Goal: Transaction & Acquisition: Purchase product/service

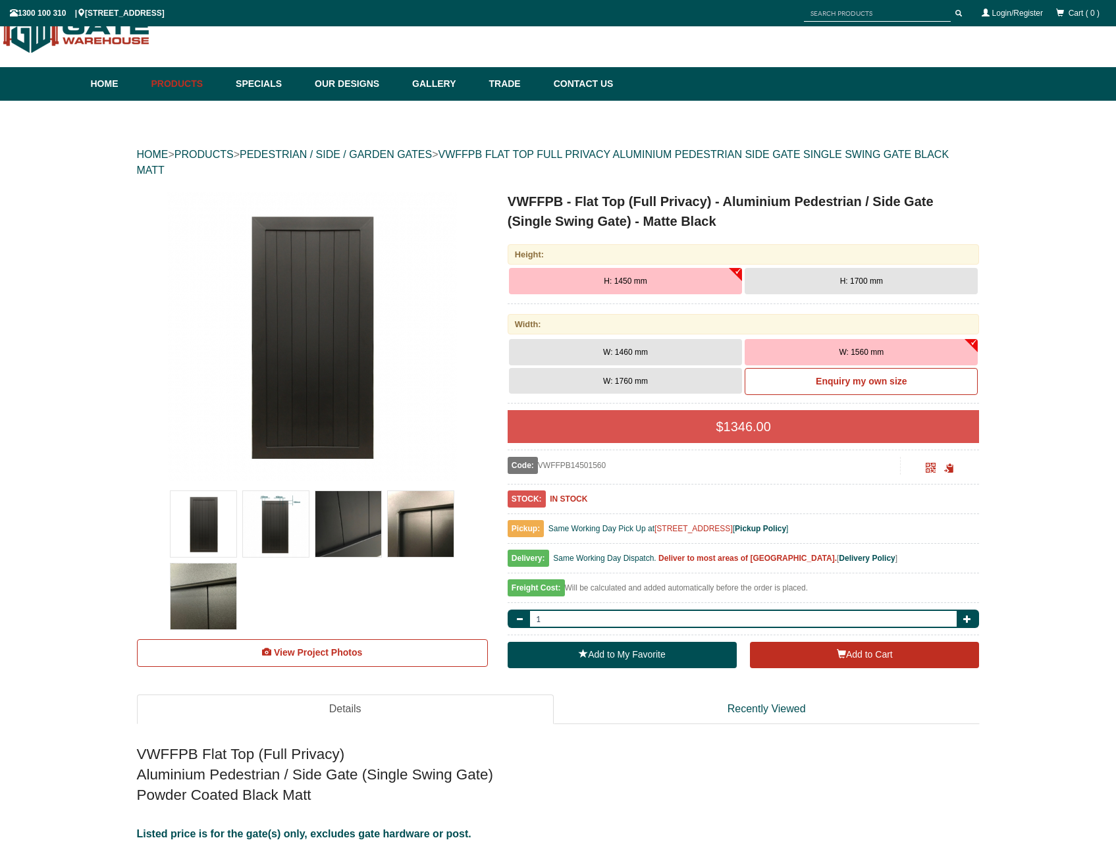
click at [604, 257] on div "Height:" at bounding box center [744, 254] width 472 height 20
click at [627, 280] on span "H: 1450 mm" at bounding box center [625, 281] width 43 height 9
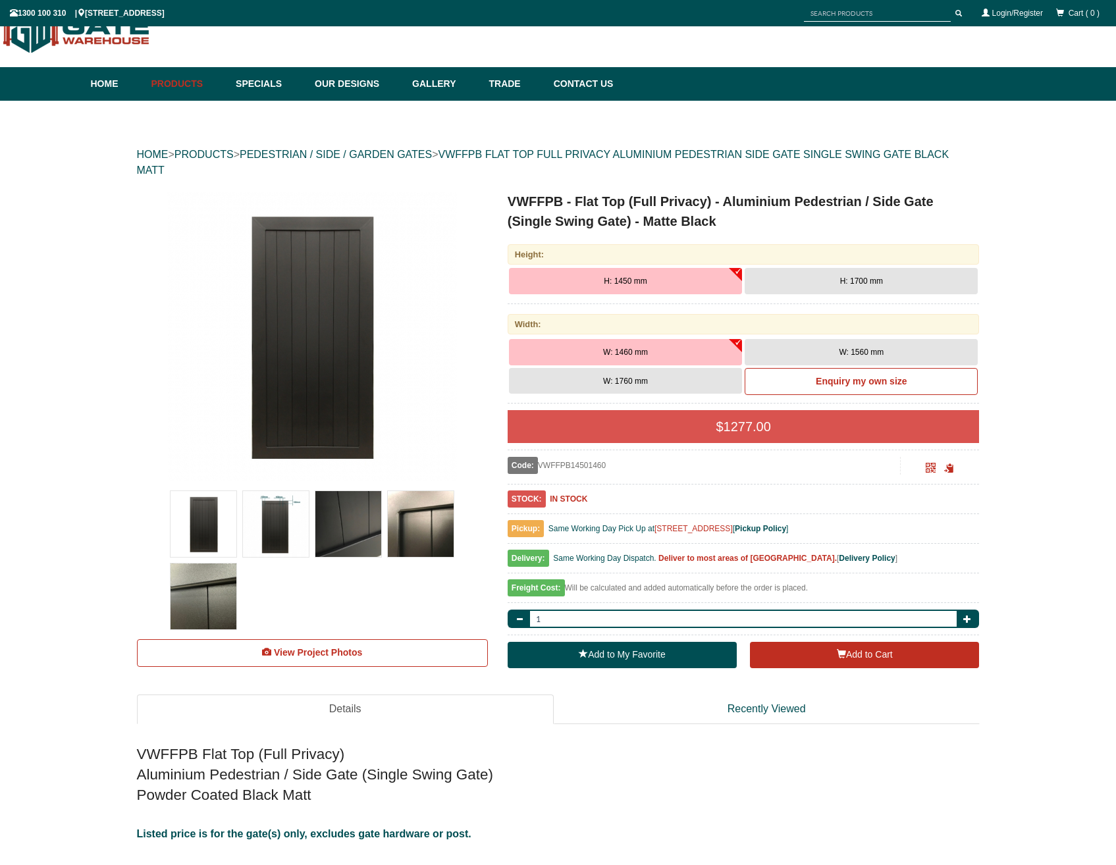
click at [626, 381] on span "W: 1760 mm" at bounding box center [625, 381] width 45 height 9
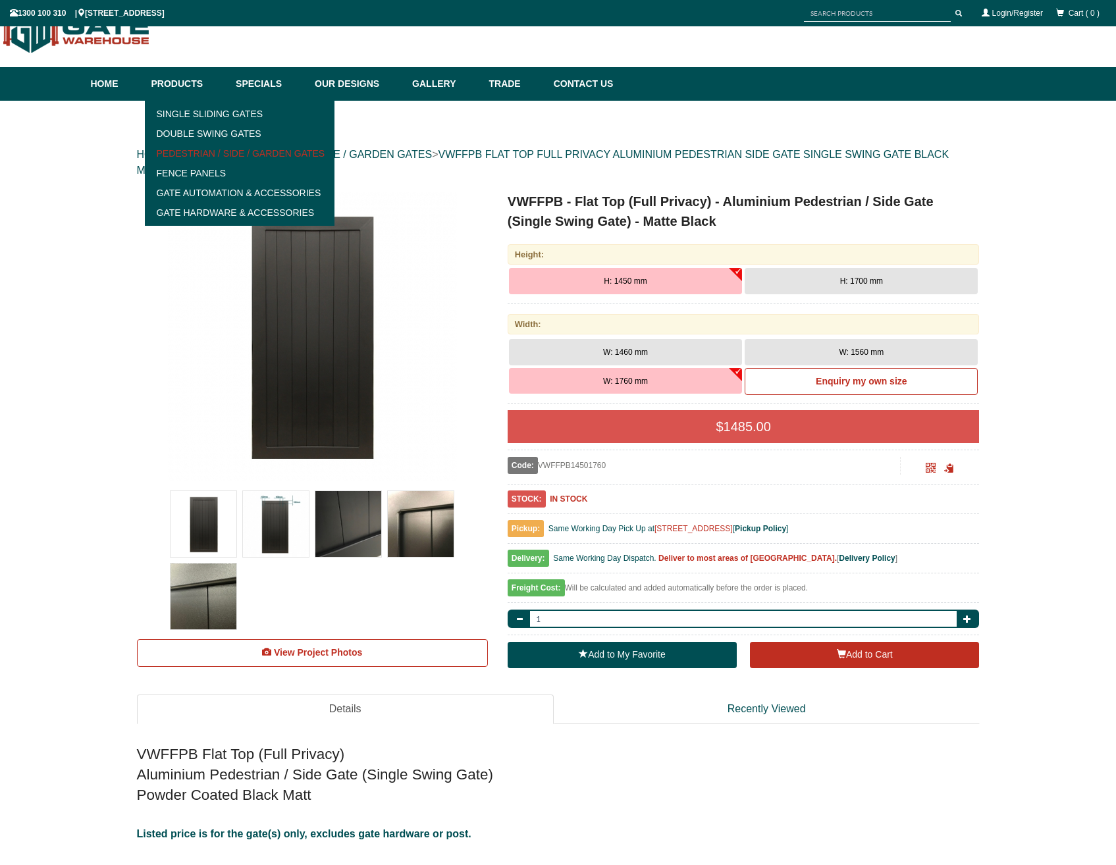
click at [218, 153] on link "Pedestrian / Side / Garden Gates" at bounding box center [240, 154] width 182 height 20
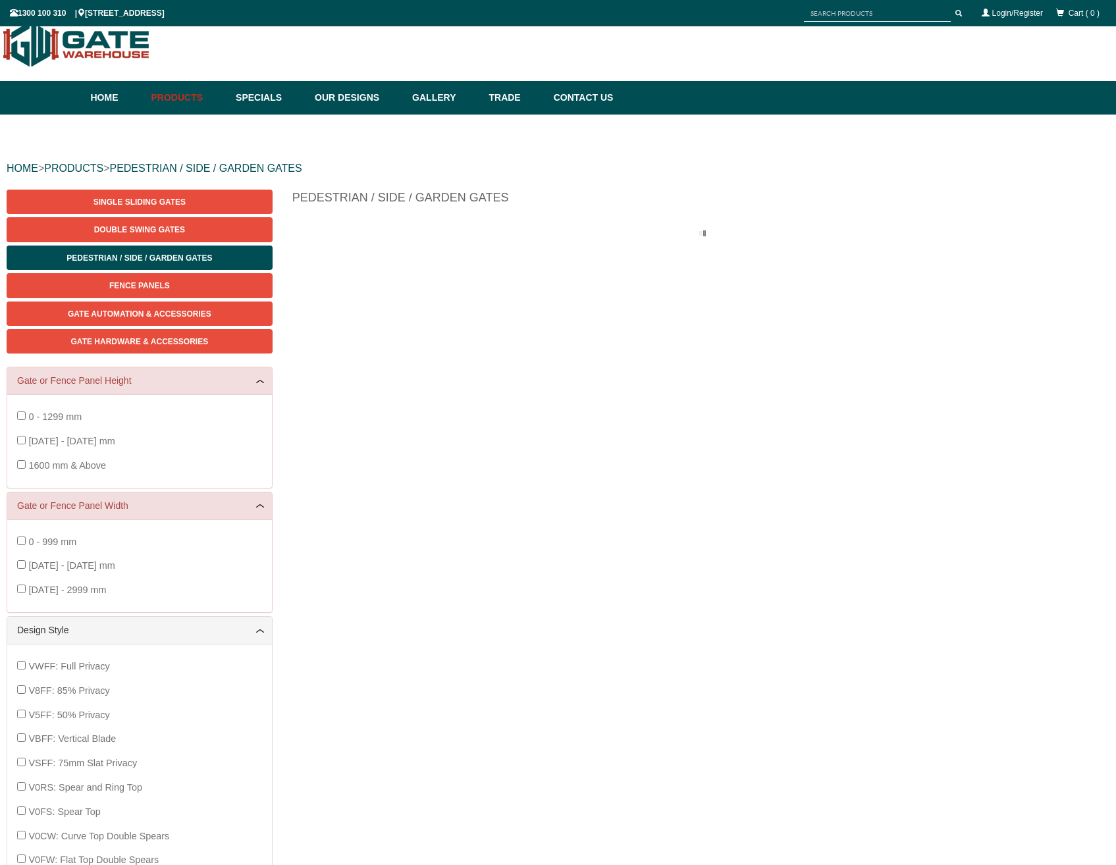
scroll to position [33, 0]
